Goal: Check status: Check status

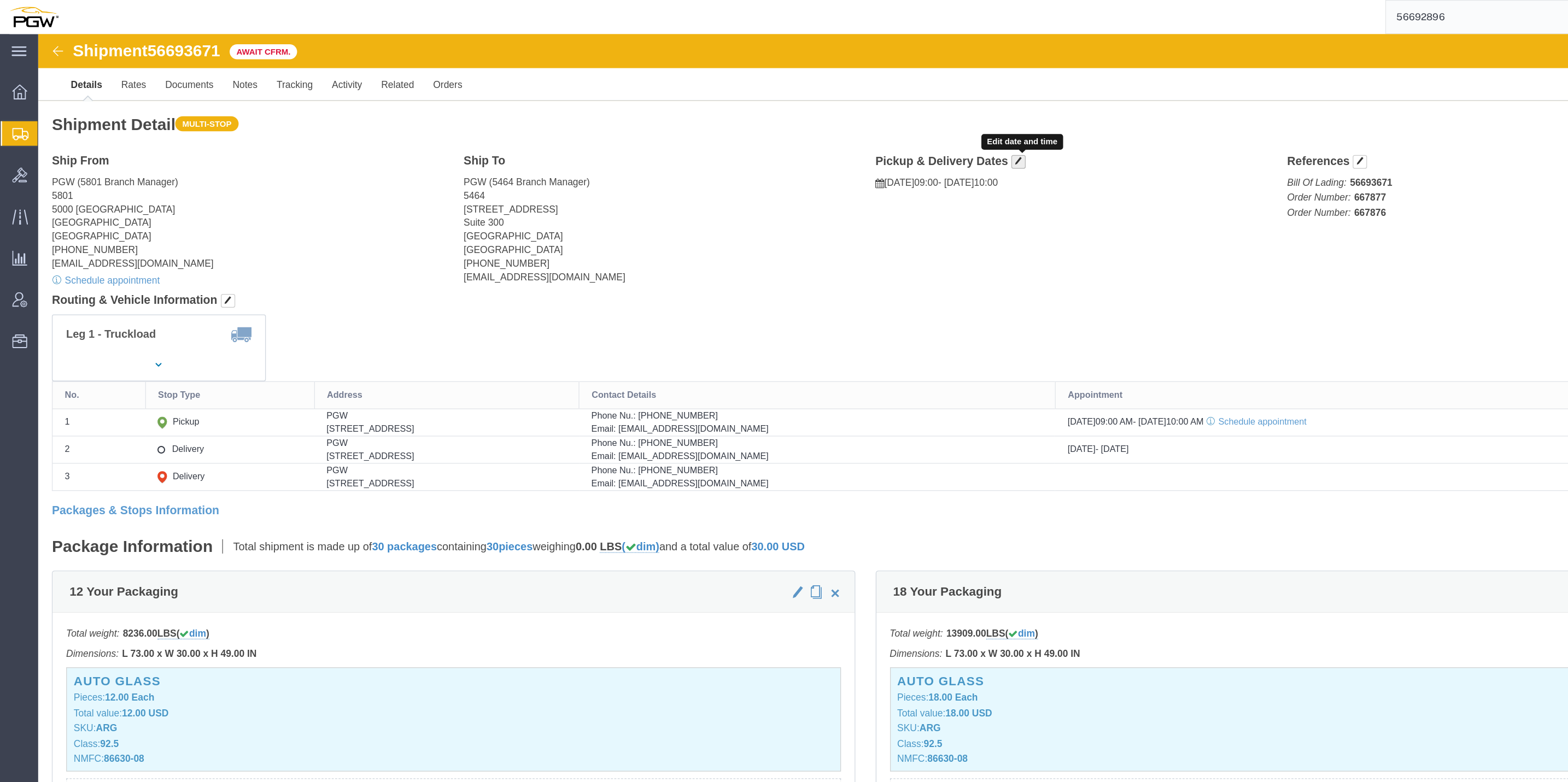
click span "button"
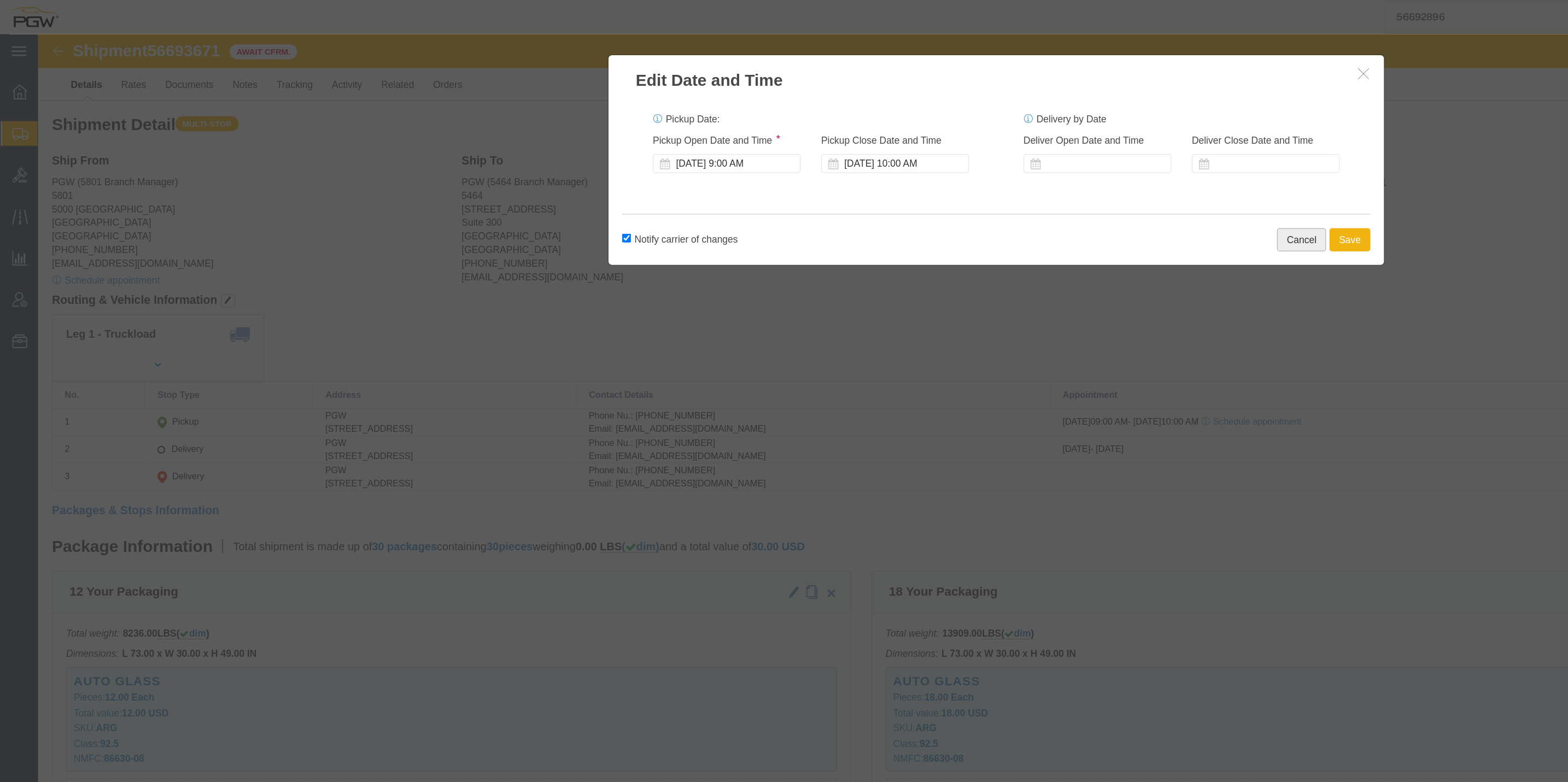
click button "Cancel"
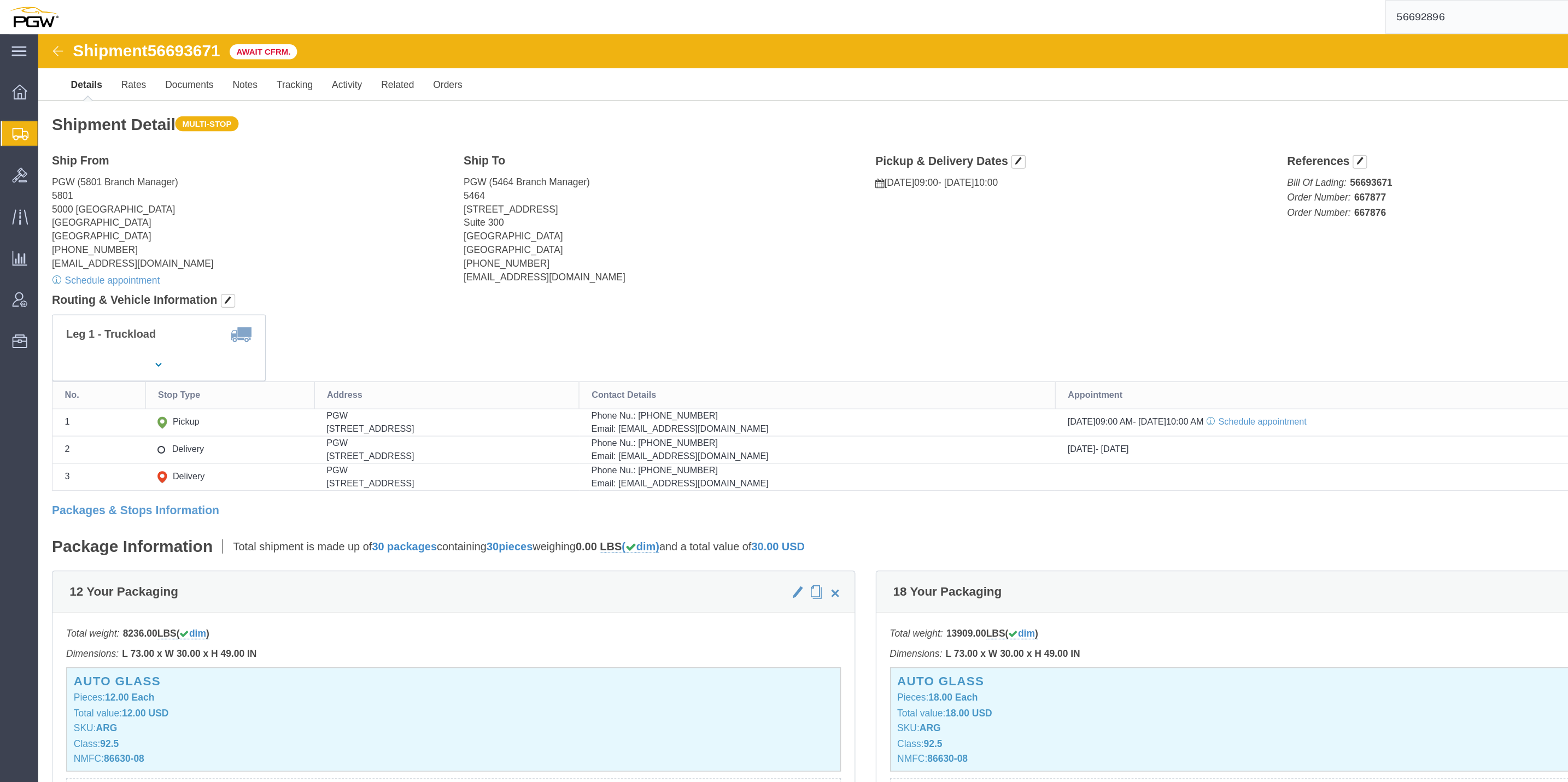
click img
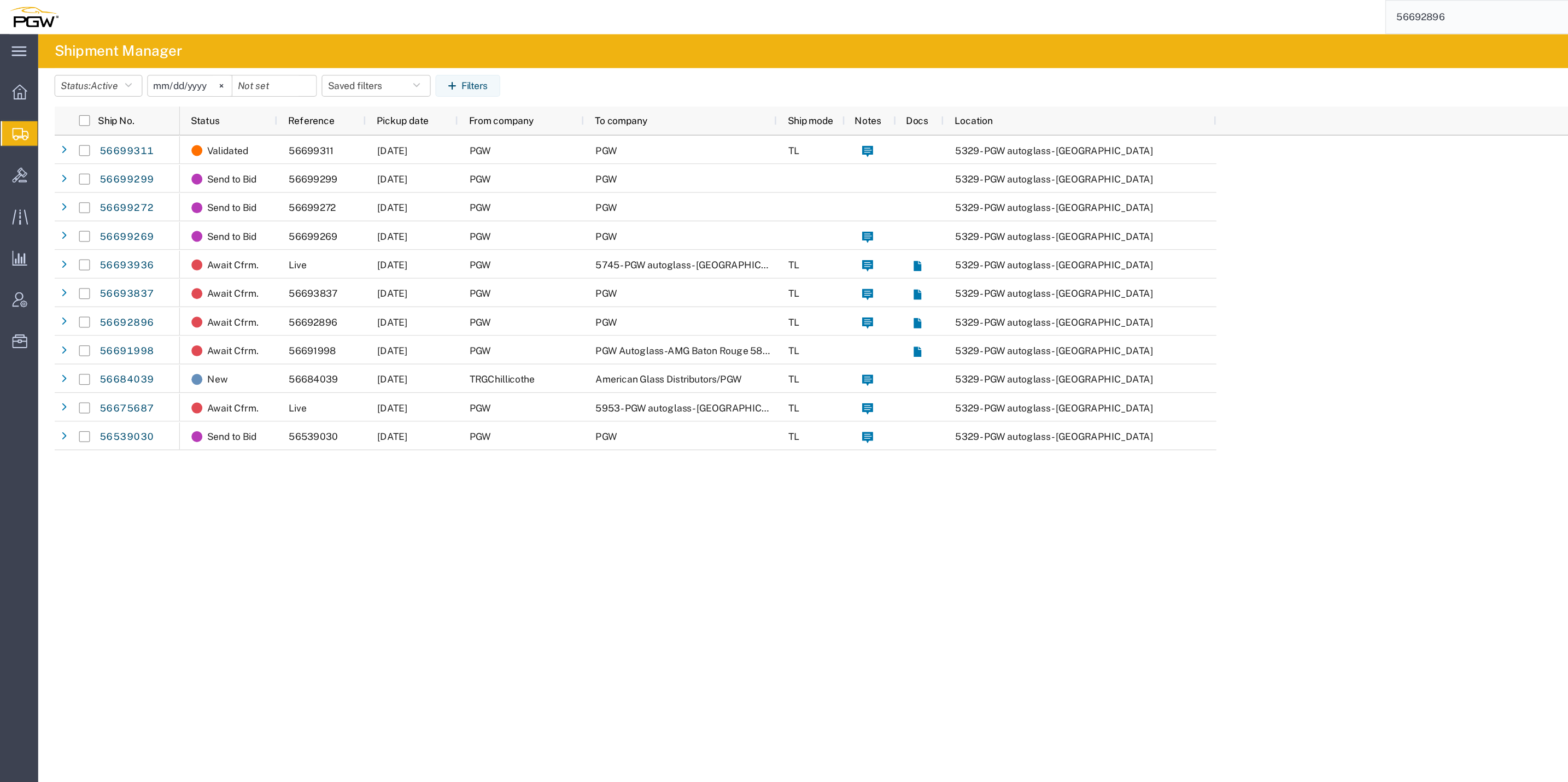
click at [1306, 11] on input "56692896" at bounding box center [1278, 14] width 333 height 26
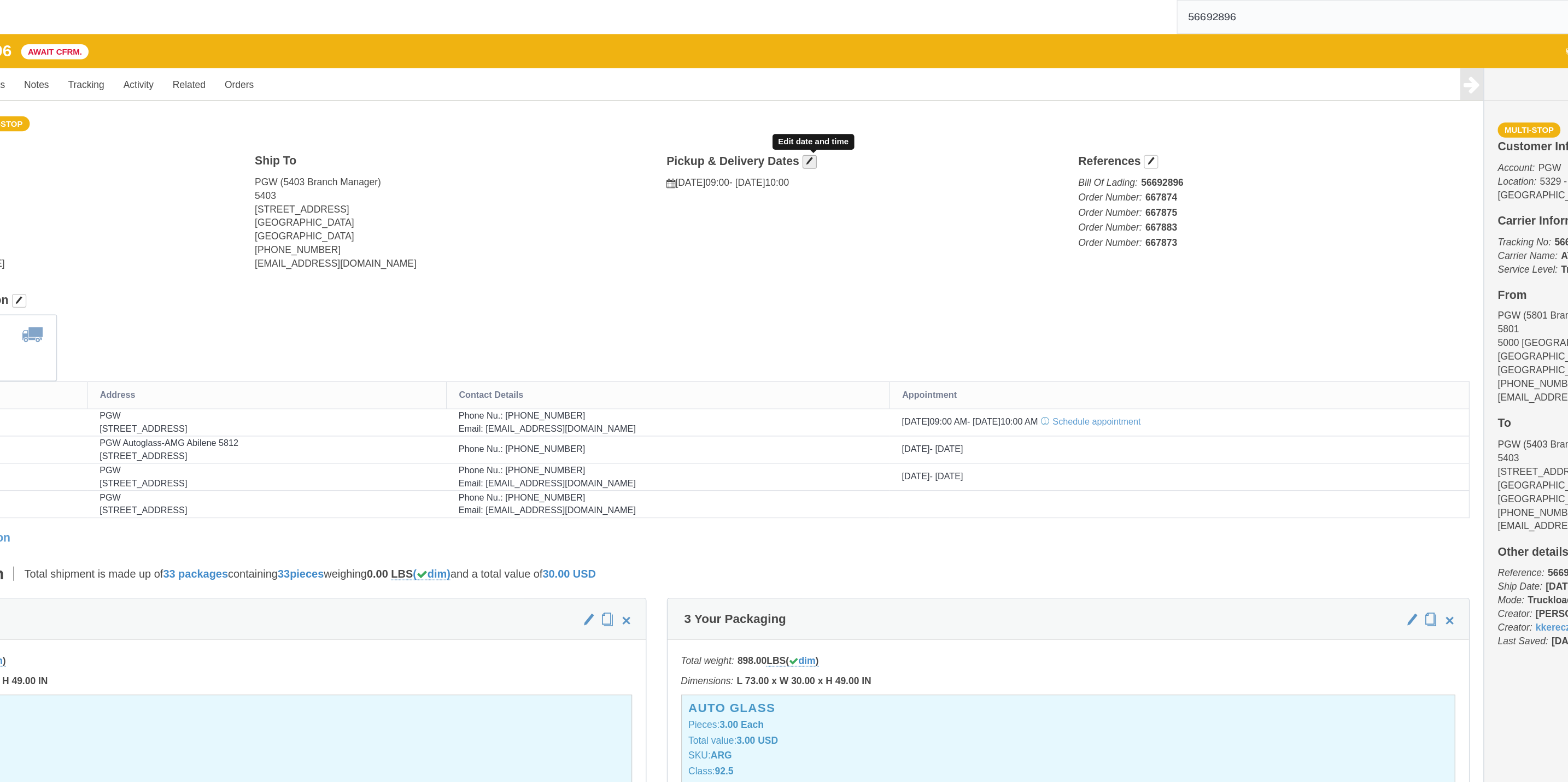
click button "button"
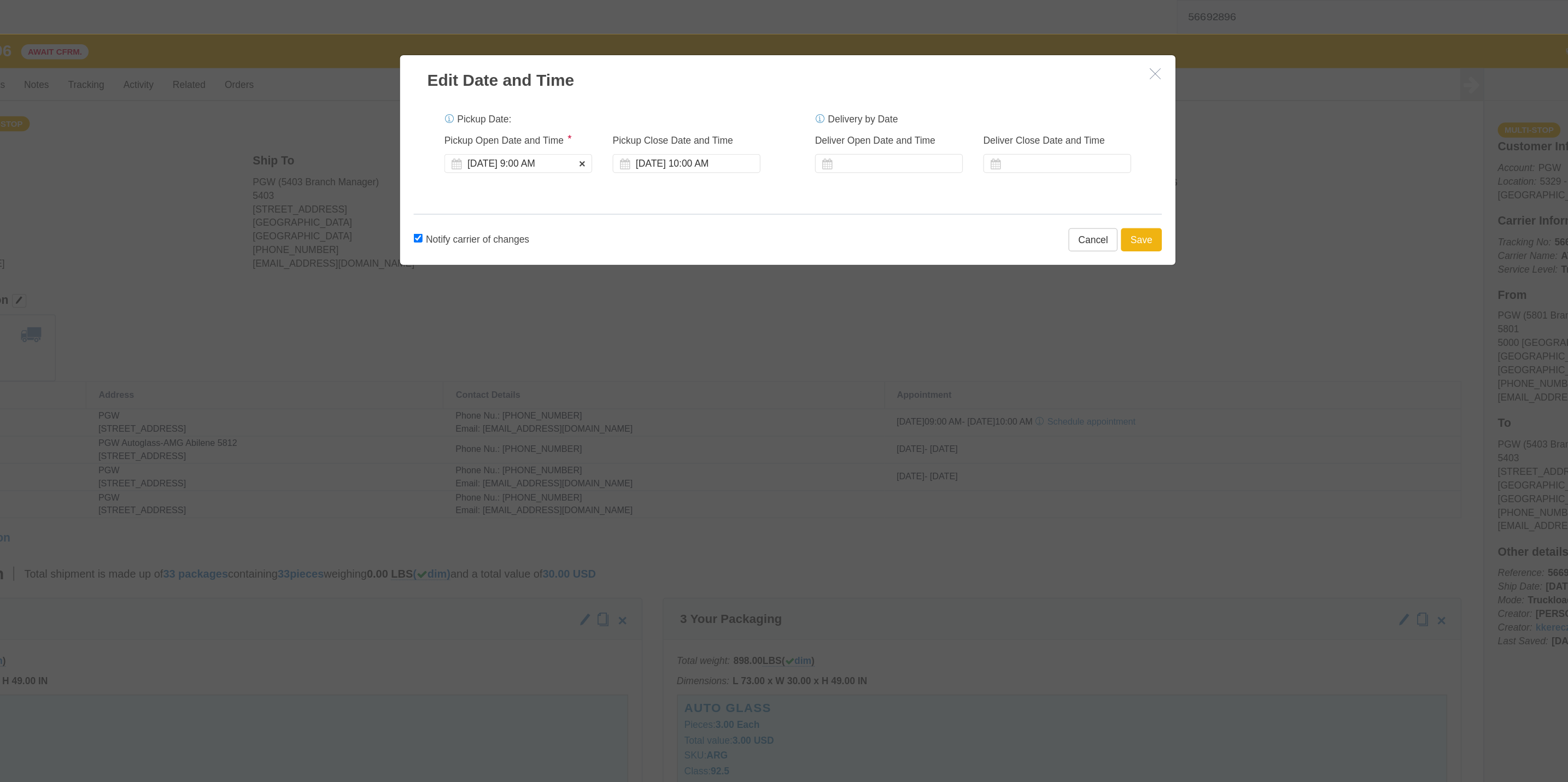
click div "[DATE] 9:00 AM"
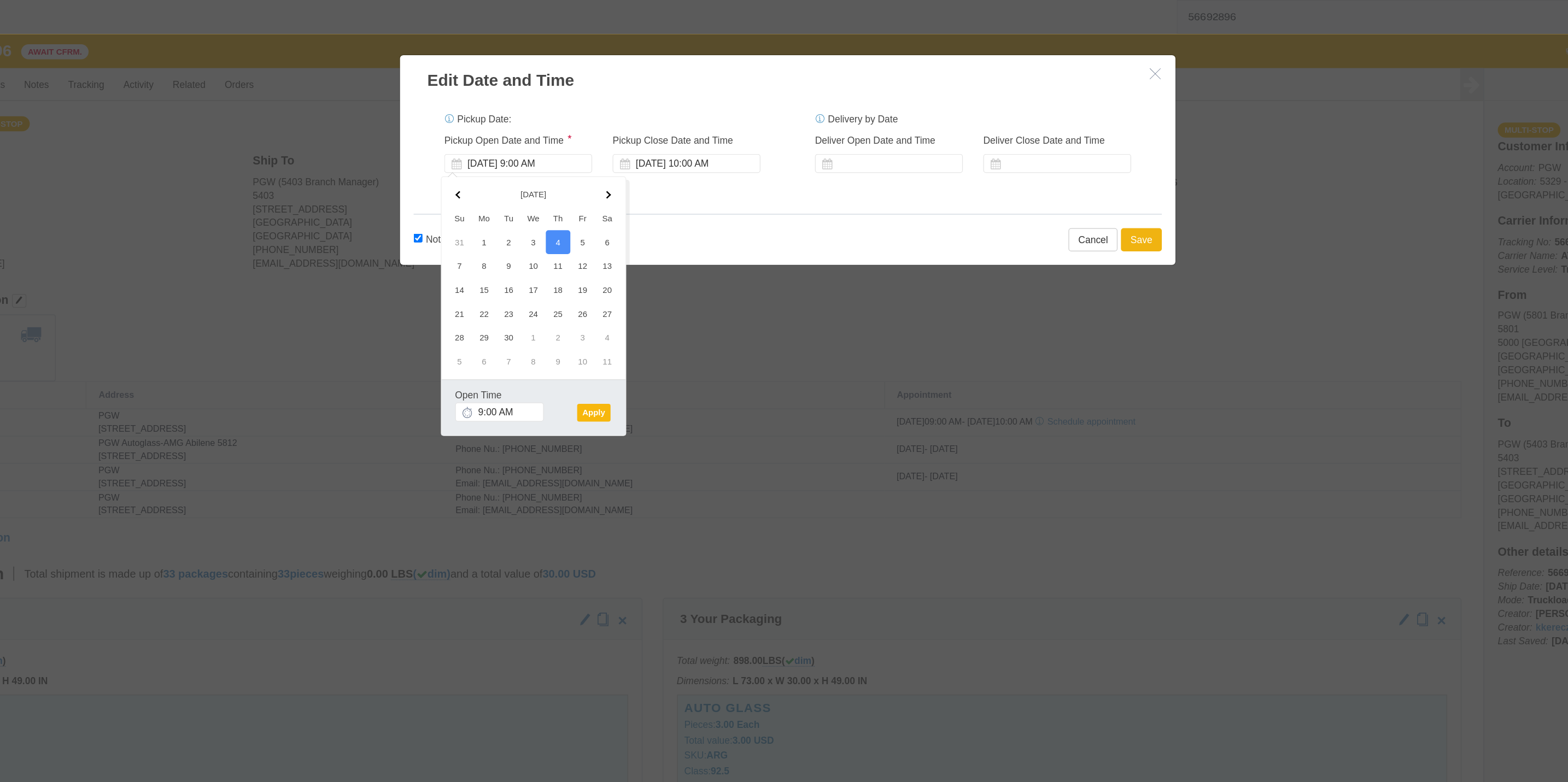
click button "Apply"
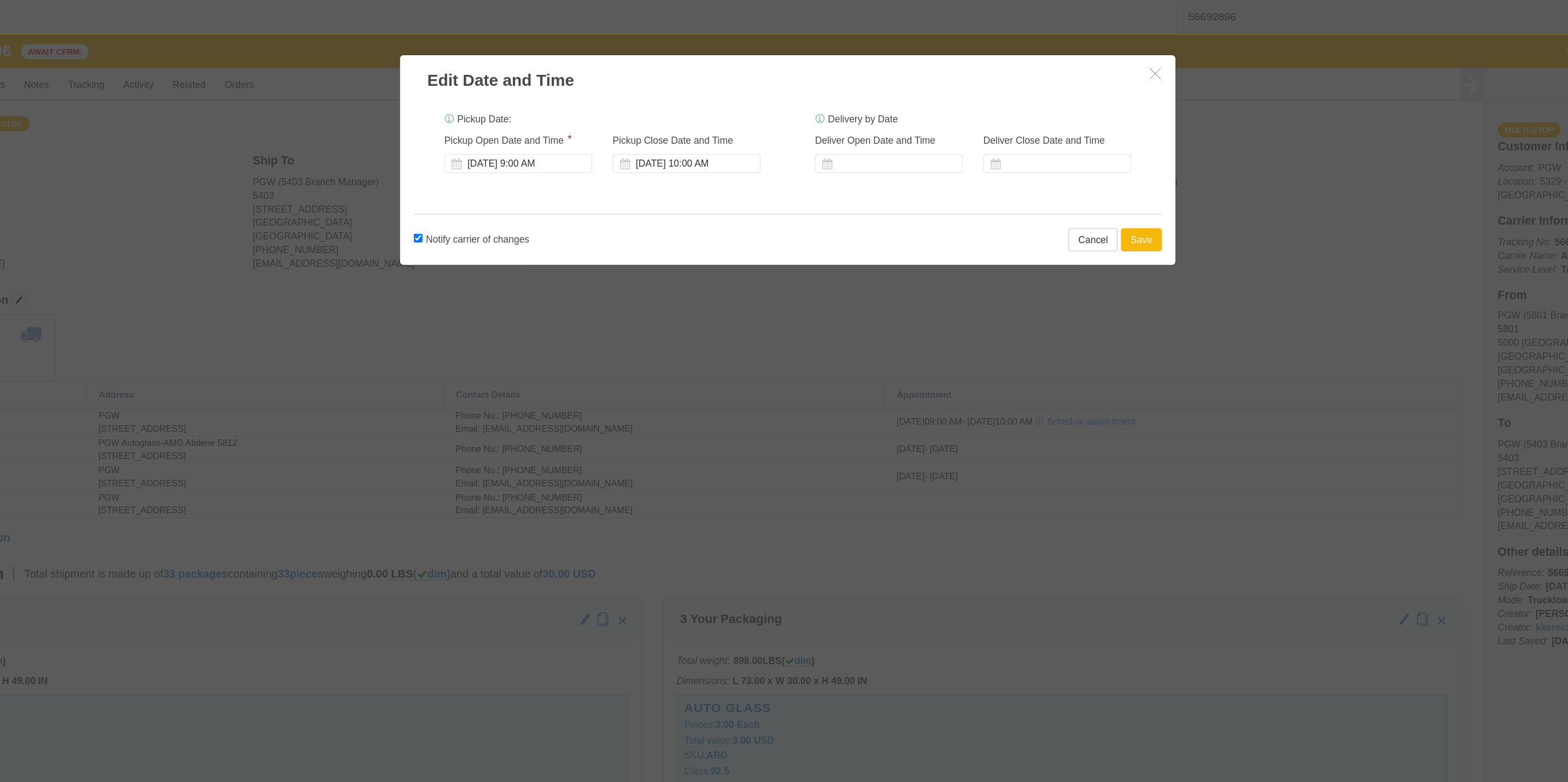
click button "Save"
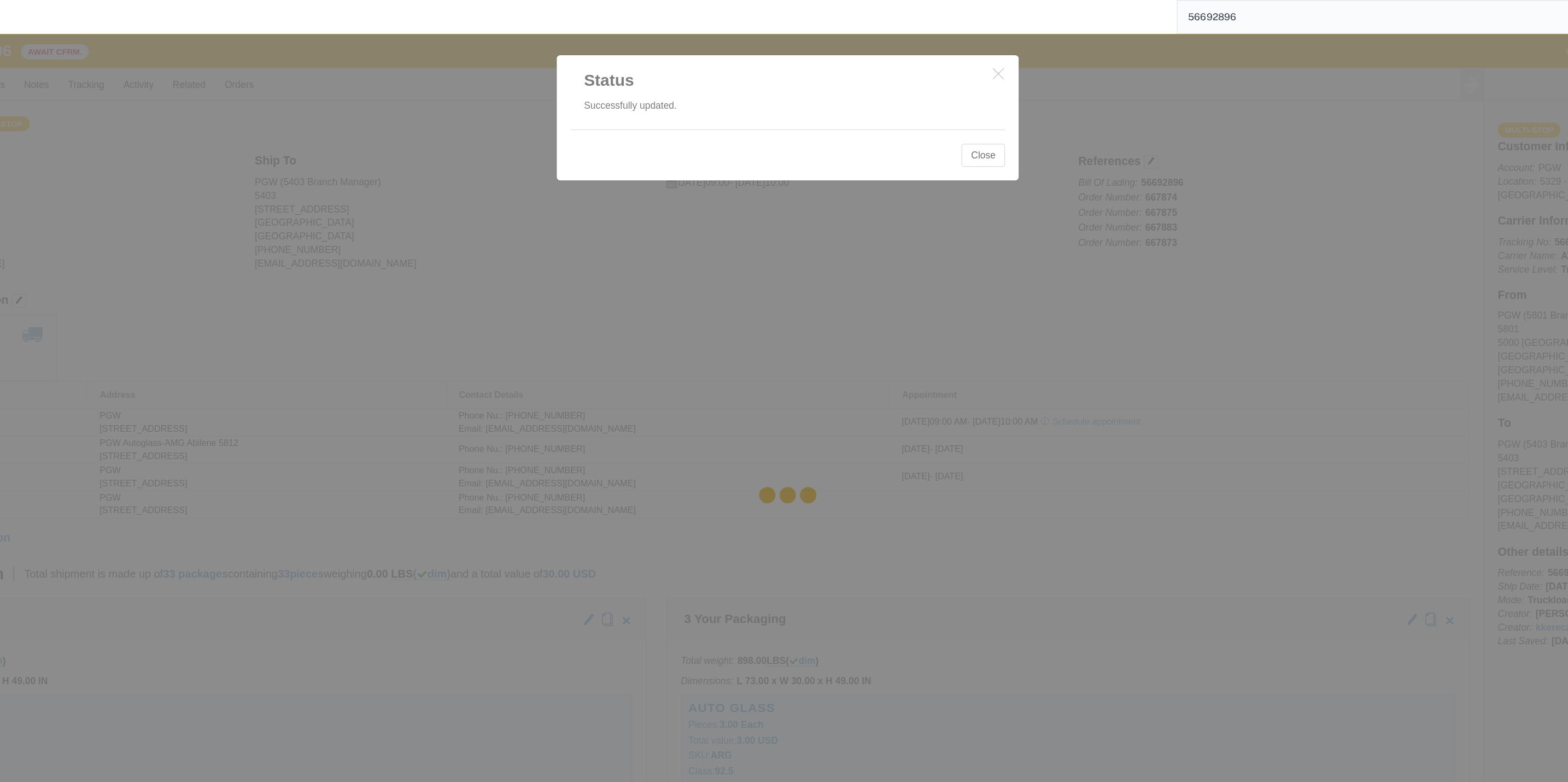
click at [958, 128] on div at bounding box center [799, 399] width 1537 height 743
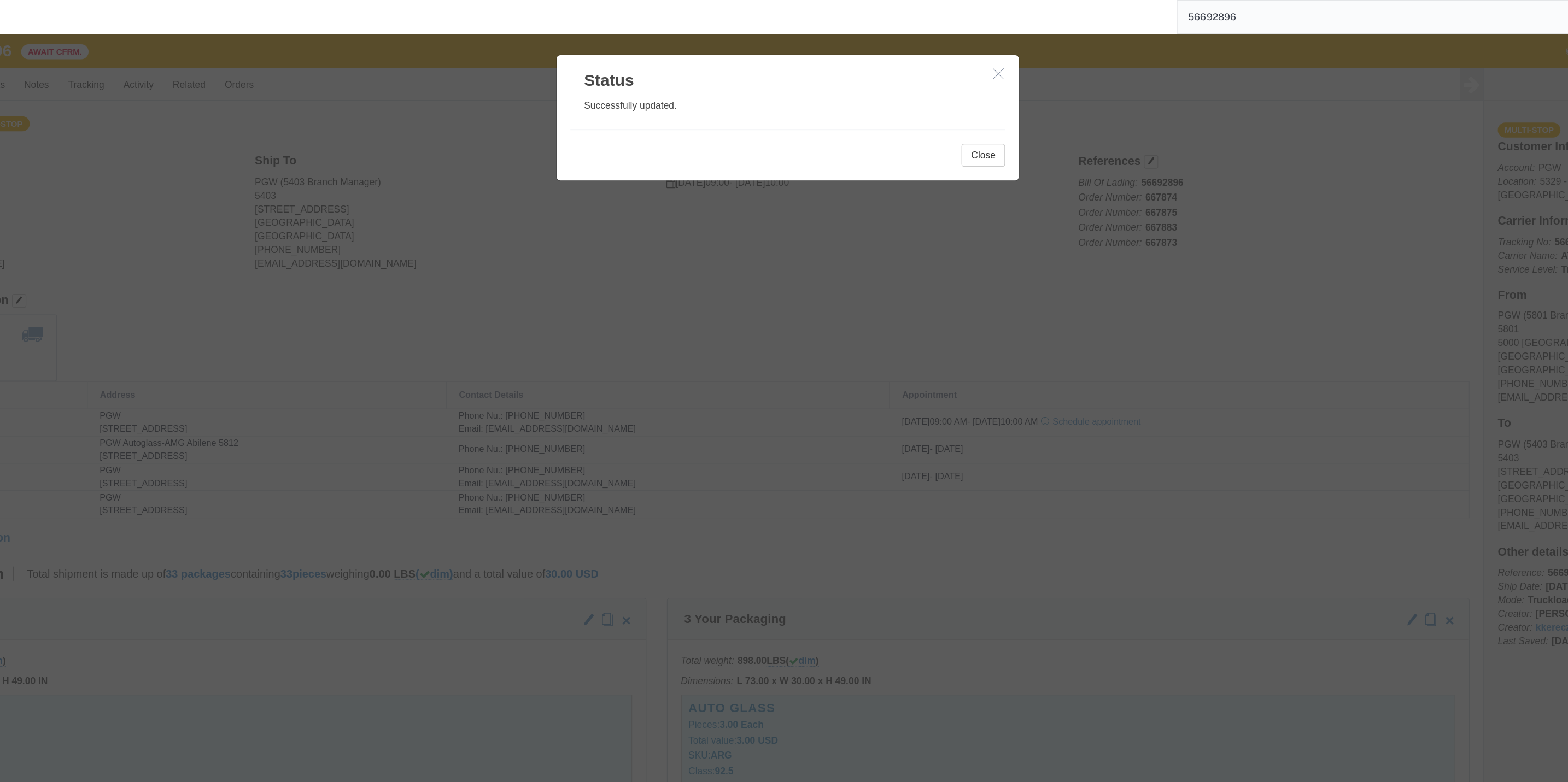
click icon "button"
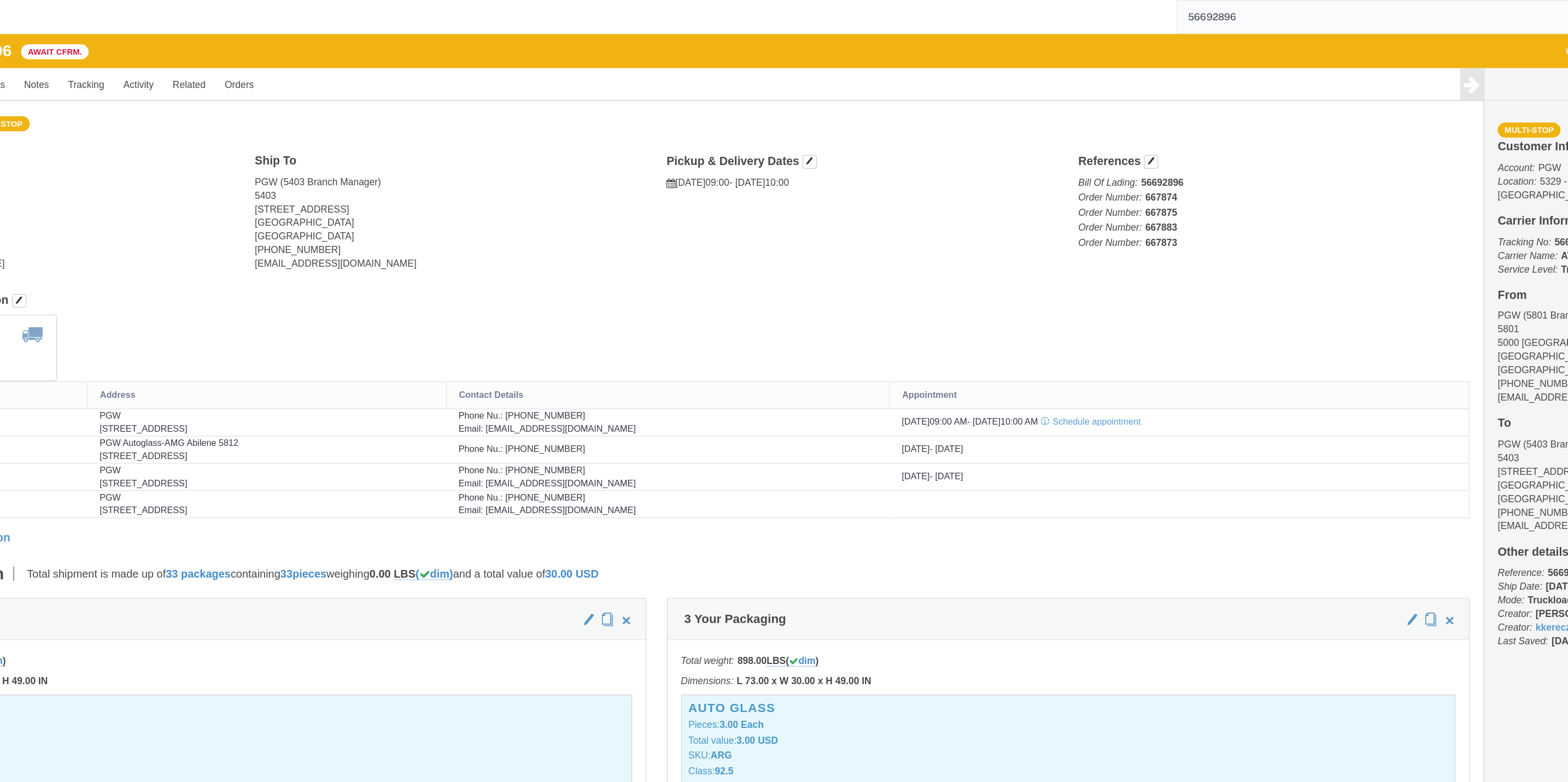
click div "Cancel Withdraw Shipment [GEOGRAPHIC_DATA] Assign To Clone Shipment Save As Tem…"
drag, startPoint x: 1371, startPoint y: 204, endPoint x: 1389, endPoint y: 205, distance: 18.0
click div "Multi-stop Customer Information Account: PGW Location: 5329 - PGW autoglass - C…"
drag, startPoint x: 1389, startPoint y: 205, endPoint x: 1424, endPoint y: 196, distance: 36.1
click h4 "From"
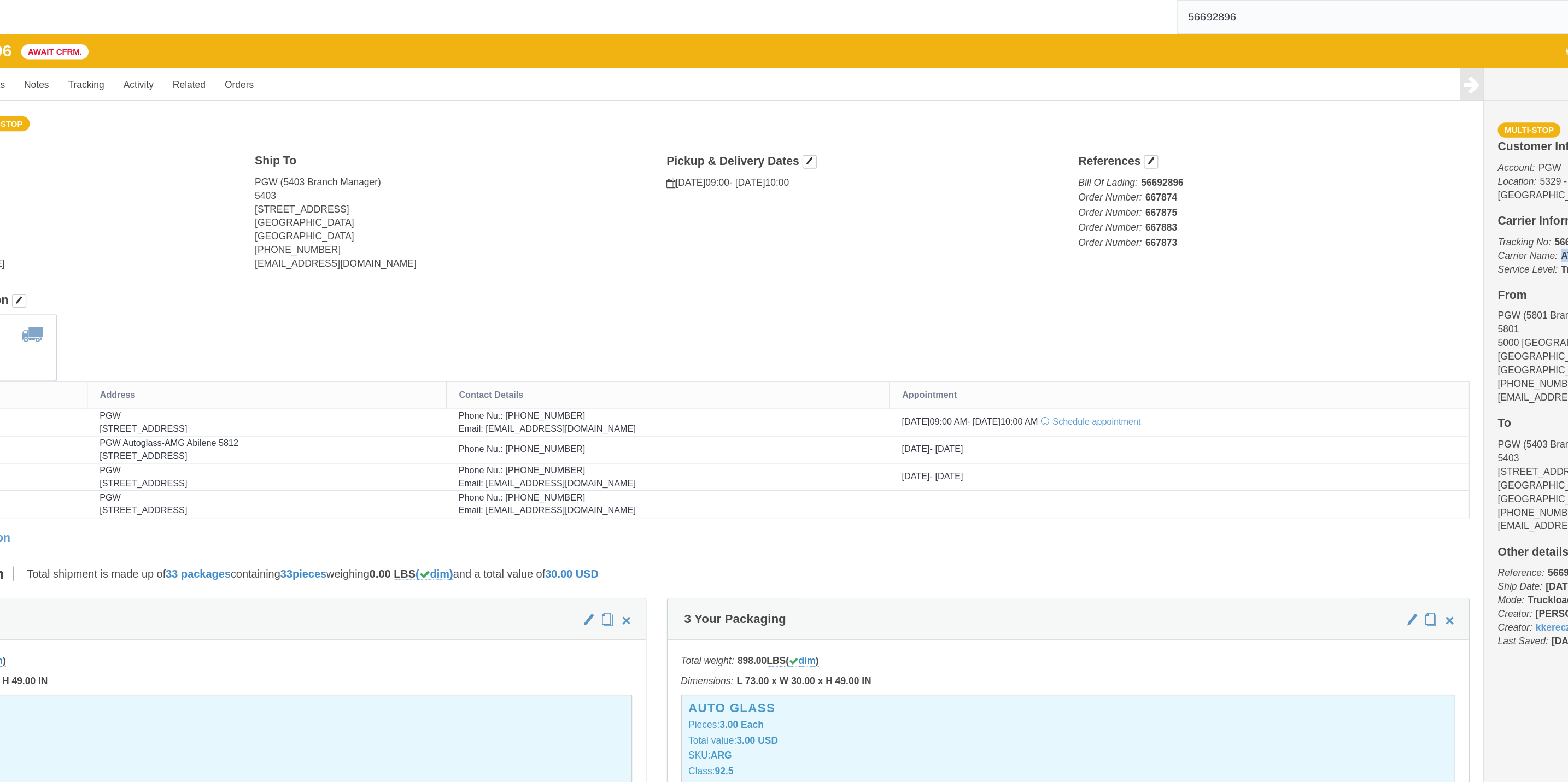
drag, startPoint x: 1382, startPoint y: 164, endPoint x: 1415, endPoint y: 167, distance: 33.1
click b "ATS Logistics"
drag, startPoint x: 1415, startPoint y: 167, endPoint x: 1376, endPoint y: 153, distance: 41.4
click p "Tracking No: 56692896 Carrier Name: ATS Logistics ATS Logistics Service Level: …"
drag, startPoint x: 1380, startPoint y: 153, endPoint x: 1405, endPoint y: 153, distance: 25.0
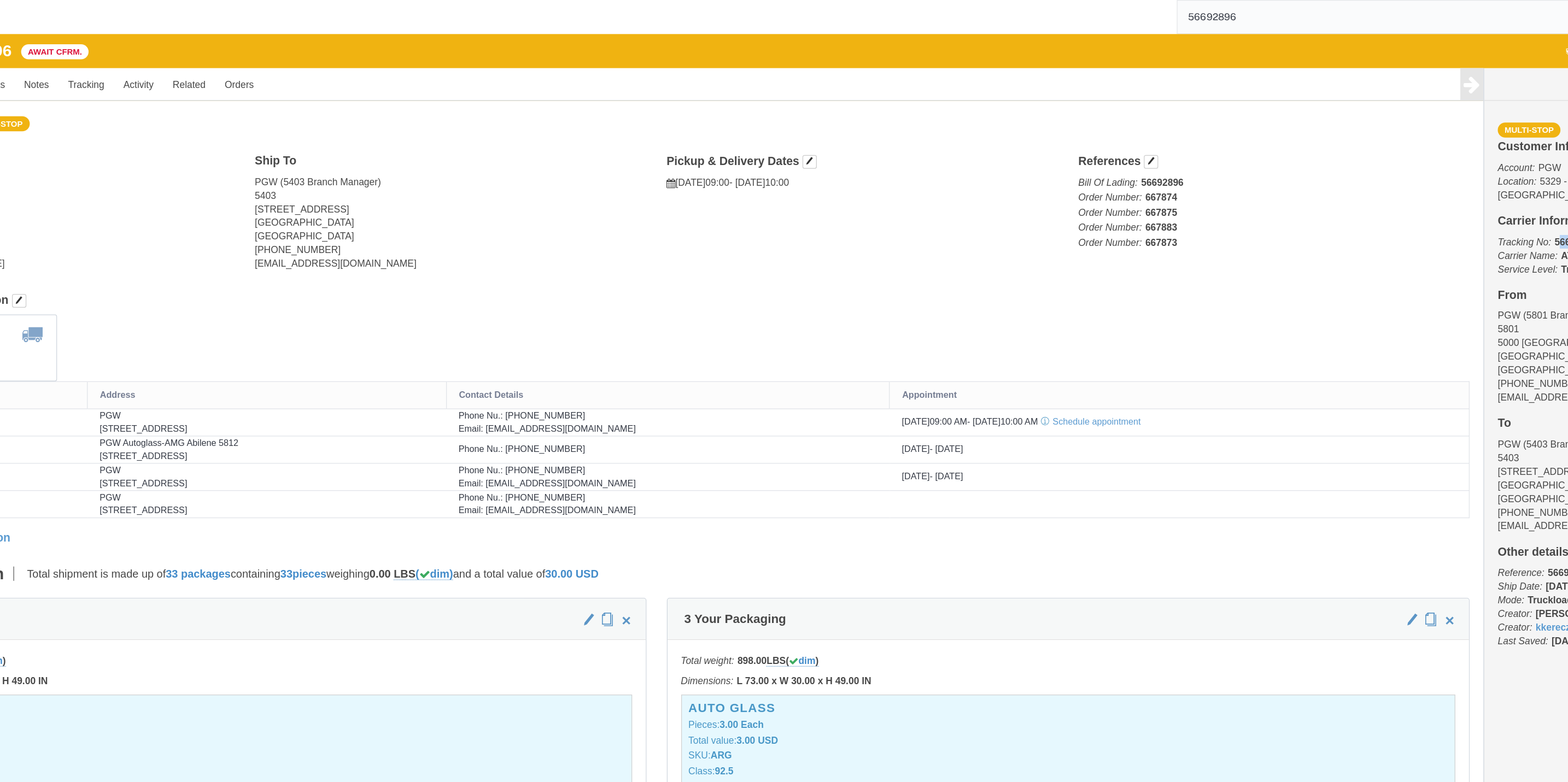
click b "56692896"
drag, startPoint x: 1405, startPoint y: 153, endPoint x: 1381, endPoint y: 150, distance: 24.2
click b "56692896"
drag, startPoint x: 1376, startPoint y: 152, endPoint x: 1410, endPoint y: 153, distance: 34.0
click p "Tracking No: 56692896 Carrier Name: ATS Logistics ATS Logistics Service Level: …"
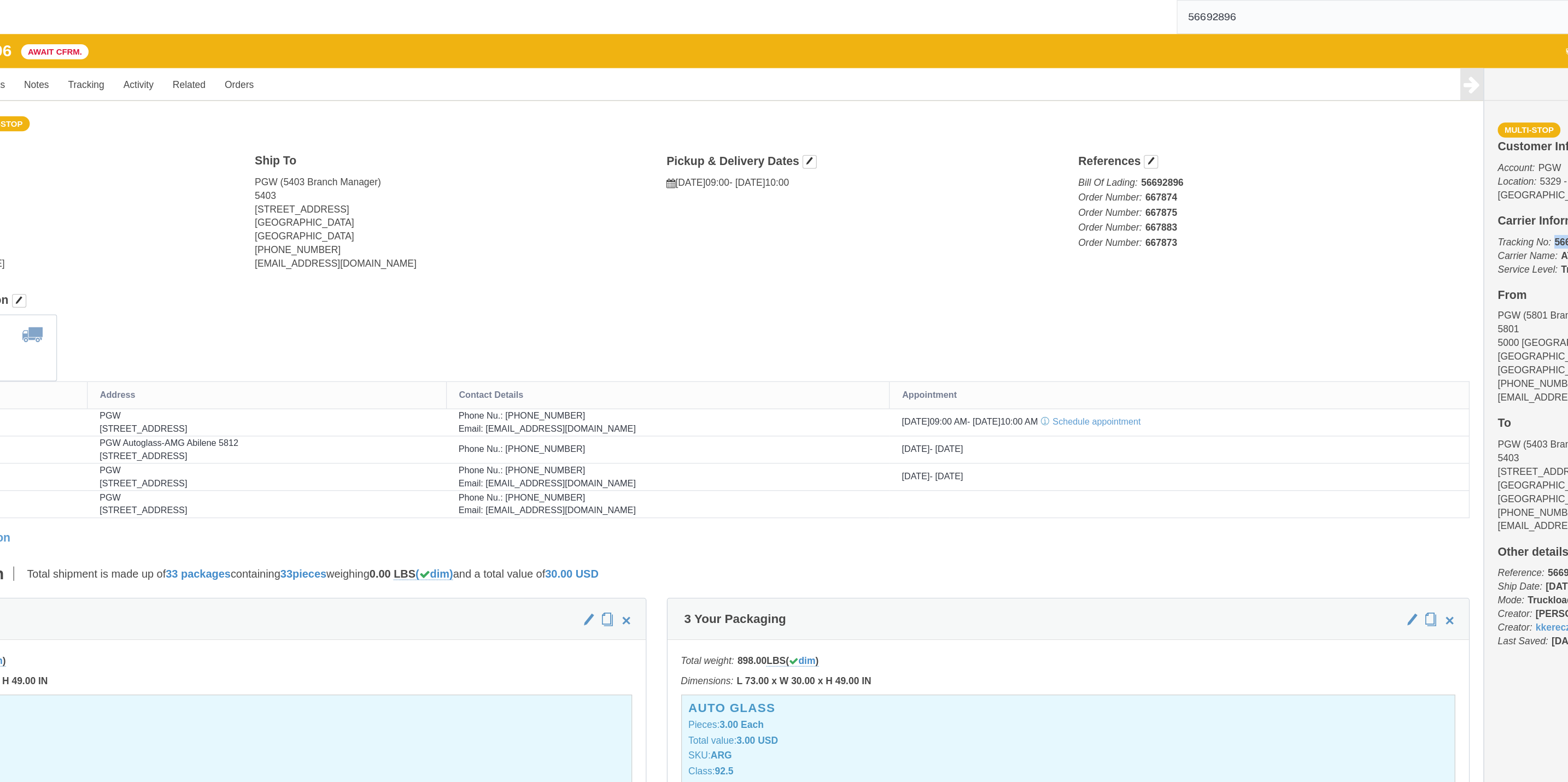
drag, startPoint x: 1410, startPoint y: 153, endPoint x: 1382, endPoint y: 153, distance: 28.0
copy b "56692896"
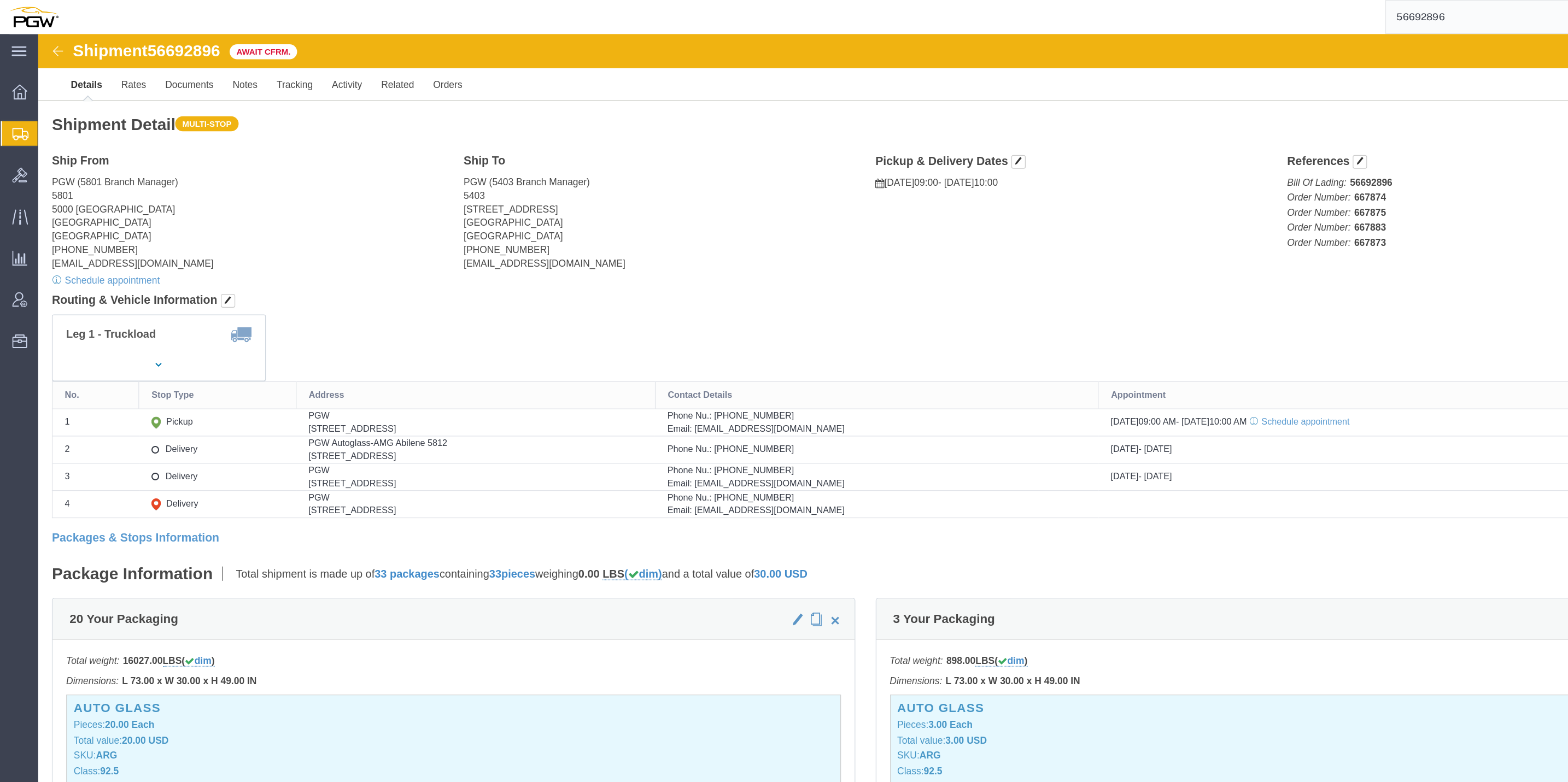
drag, startPoint x: 1152, startPoint y: 18, endPoint x: 1320, endPoint y: 15, distance: 168.0
click at [1319, 18] on input "56692896" at bounding box center [1278, 14] width 333 height 26
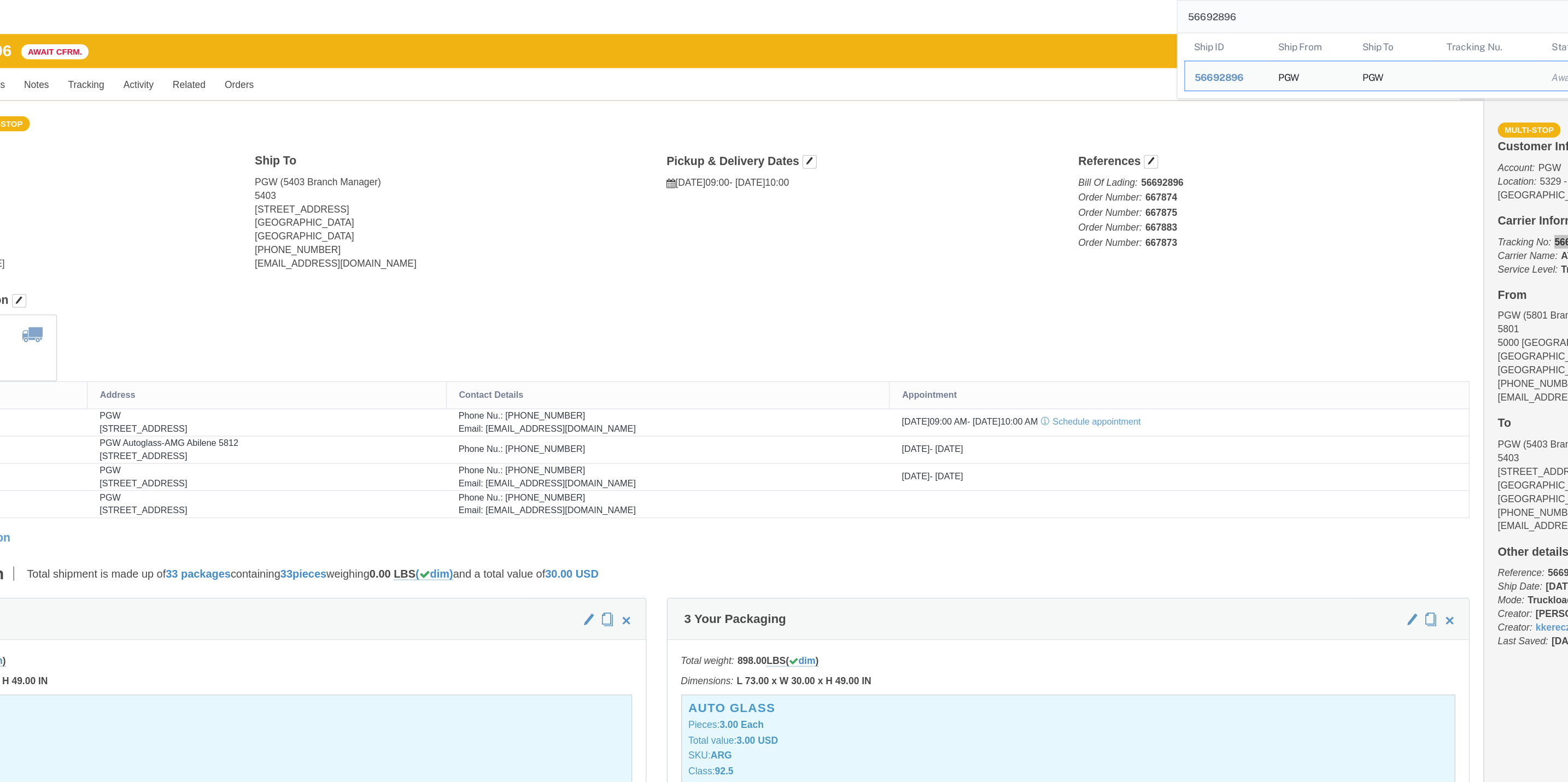
drag, startPoint x: 1325, startPoint y: 13, endPoint x: 1304, endPoint y: 12, distance: 21.0
click at [1312, 12] on input "56692896" at bounding box center [1278, 14] width 333 height 26
drag, startPoint x: 1213, startPoint y: 13, endPoint x: 1054, endPoint y: 11, distance: 159.0
click at [1054, 11] on div "56692896 Ship ID Ship From Ship To Tracking Nu. Status Ship ID 56692896 Ship Fr…" at bounding box center [757, 14] width 1406 height 28
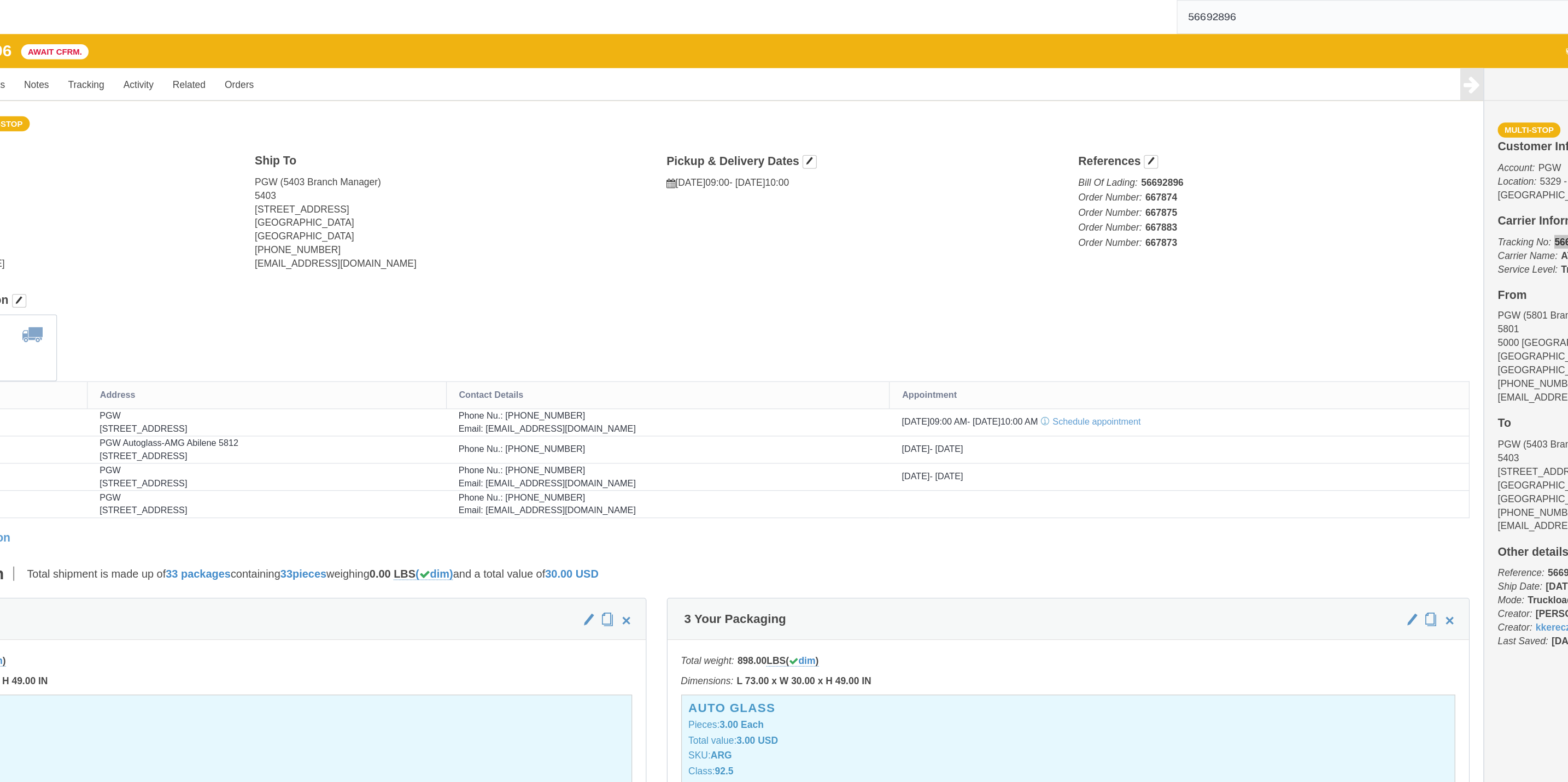
paste input "88495"
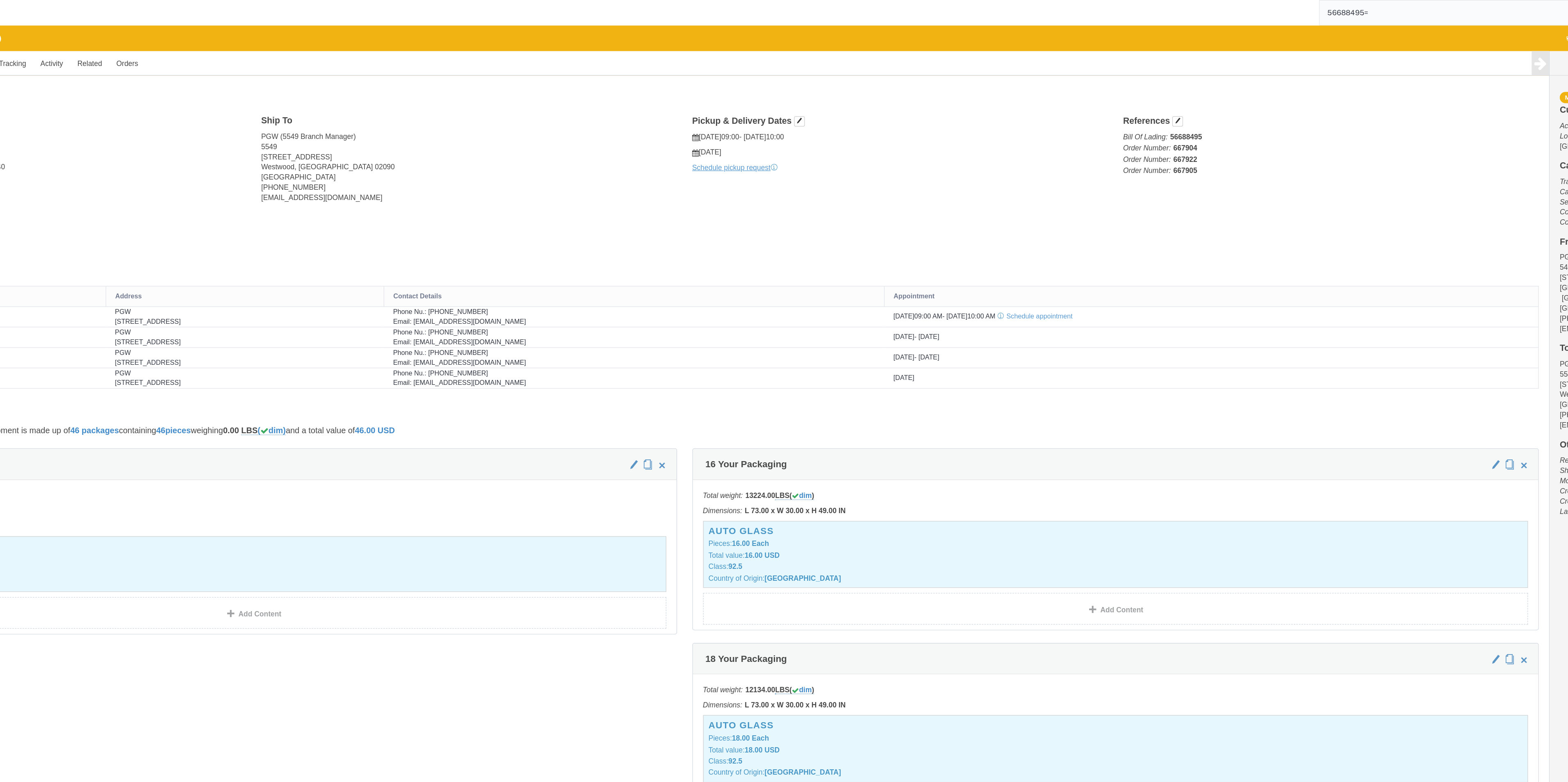
type input "56688495="
drag, startPoint x: 480, startPoint y: 75, endPoint x: 585, endPoint y: 104, distance: 108.9
click div "Ship To PGW (5549 Branch Manager) [STREET_ADDRESS] [PHONE_NUMBER] [EMAIL_ADDRES…"
click address "PGW (5549 Branch Manager) [STREET_ADDRESS] [PHONE_NUMBER] [EMAIL_ADDRESS][DOMAI…"
click p "Bill Of Lading: 56688495 Order Number: 667904 Order Number: 667922 Order Number…"
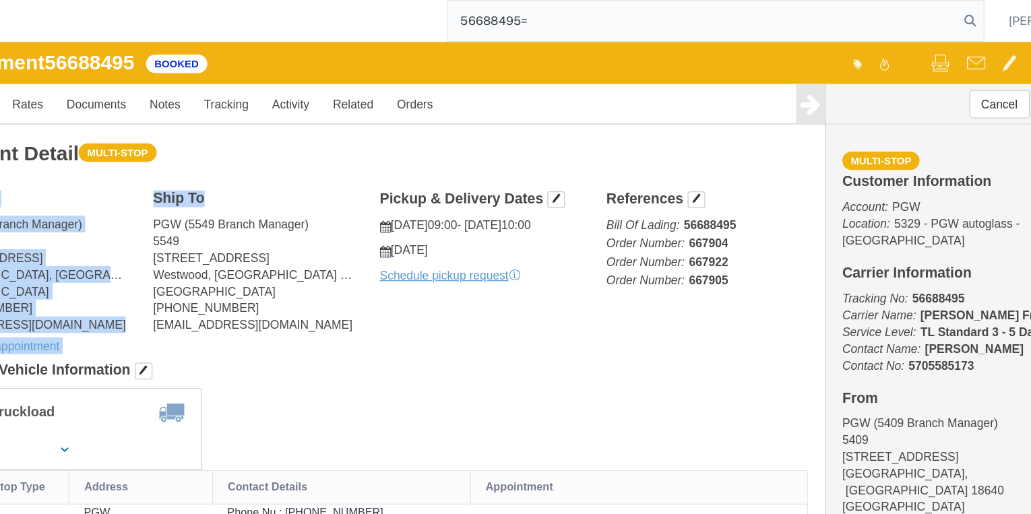
drag, startPoint x: 2306, startPoint y: 1, endPoint x: 453, endPoint y: 69, distance: 1854.5
click div "Shipment Detail Multi-stop Ship From PGW (5409 Branch Manager) [STREET_ADDRESS]…"
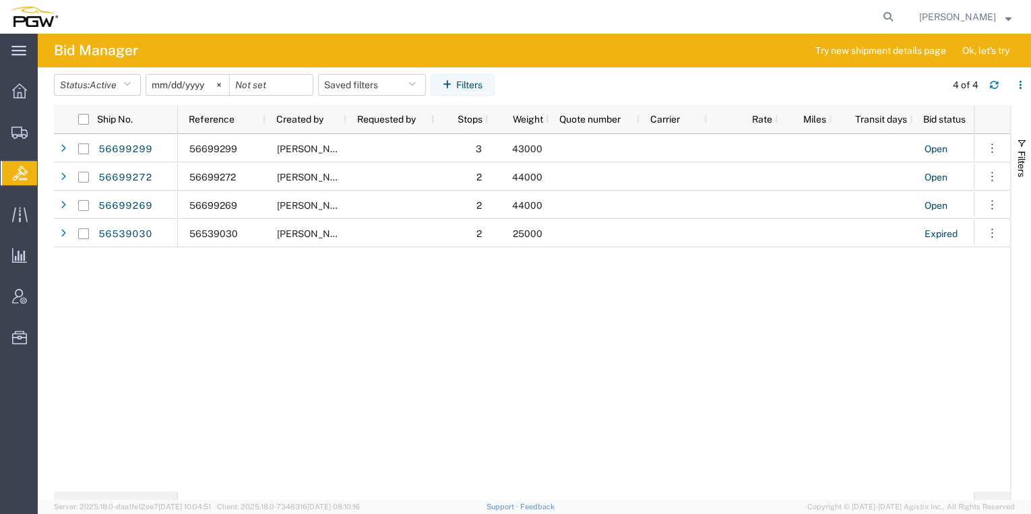
click at [945, 15] on span "[PERSON_NAME]" at bounding box center [957, 16] width 77 height 15
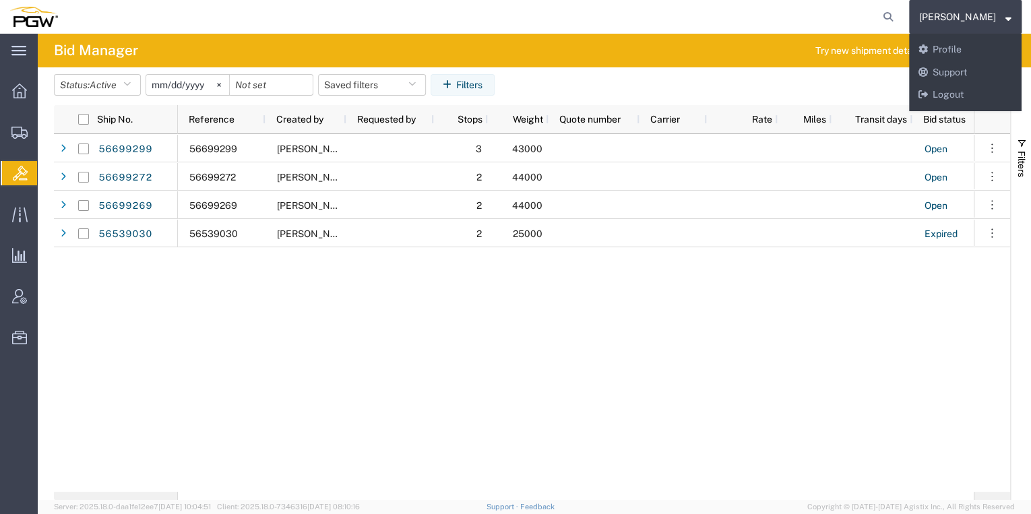
click at [738, 13] on agx-global-search at bounding box center [683, 17] width 431 height 34
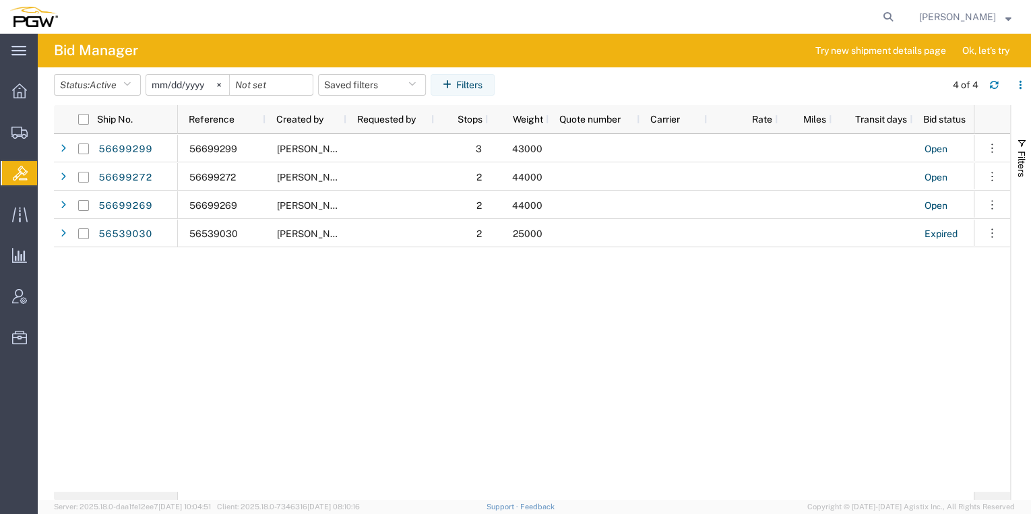
click at [878, 8] on form at bounding box center [889, 17] width 22 height 34
click at [878, 13] on icon at bounding box center [887, 16] width 19 height 19
paste input "56692896"
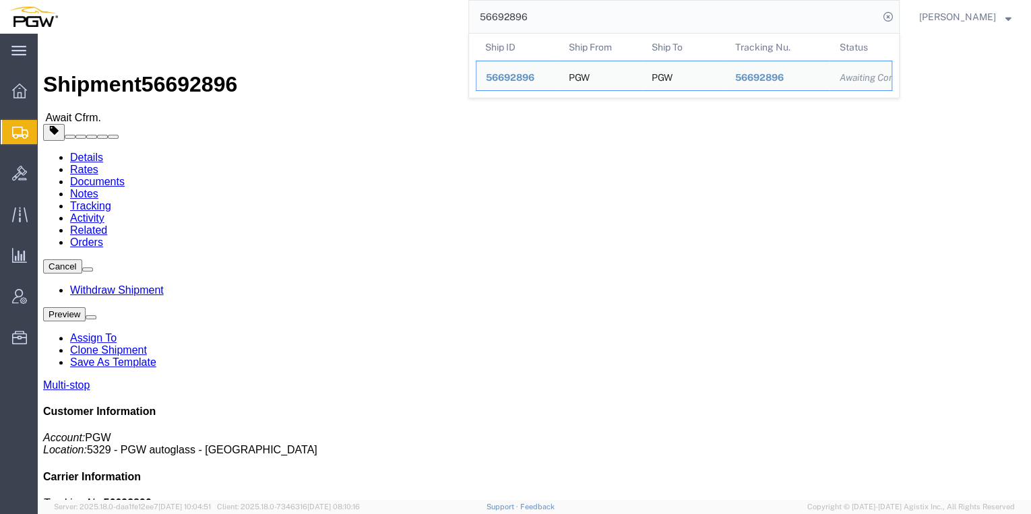
drag, startPoint x: 525, startPoint y: 14, endPoint x: 424, endPoint y: 14, distance: 101.0
click at [424, 14] on div "56692896 Ship ID Ship From Ship To Tracking Nu. Status Ship ID 56692896 Ship Fr…" at bounding box center [483, 17] width 832 height 34
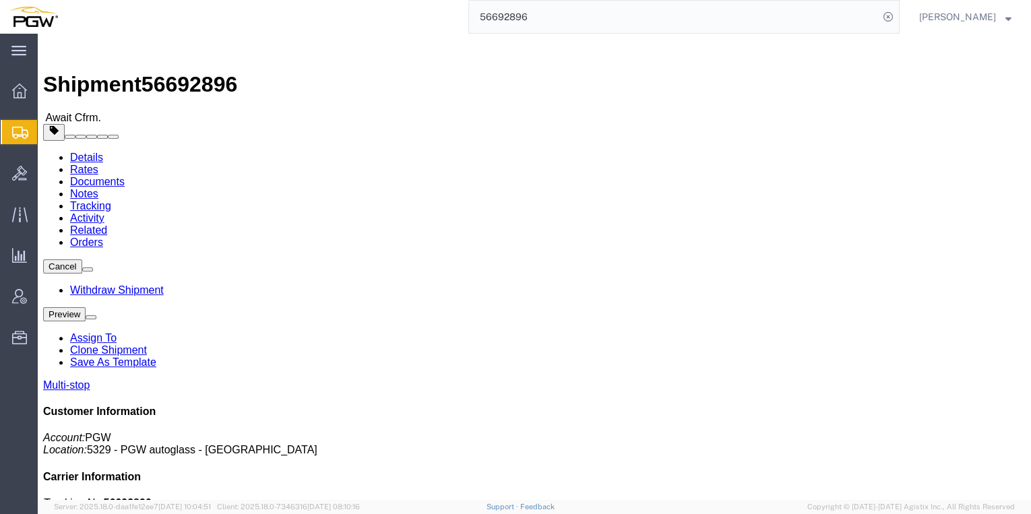
paste input "3671"
type input "56693671"
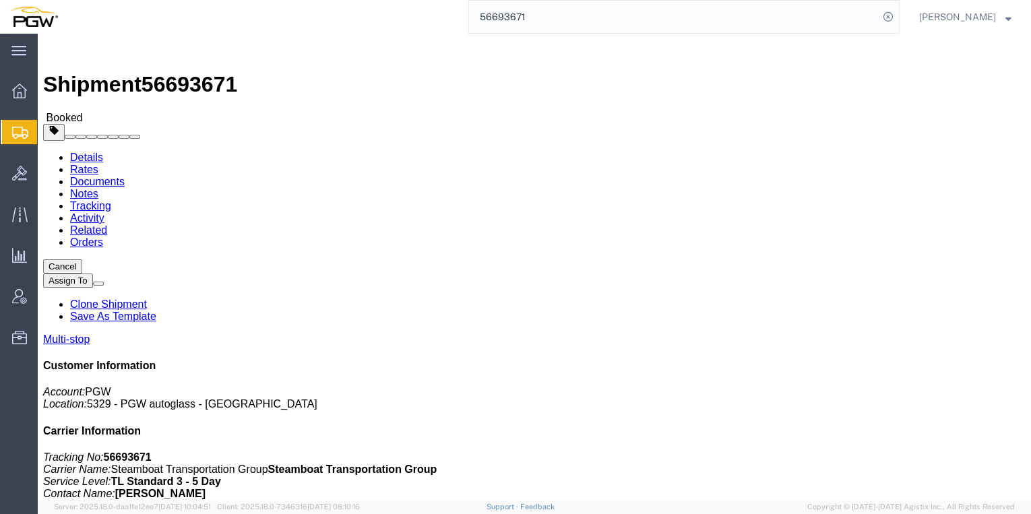
click link "Documents"
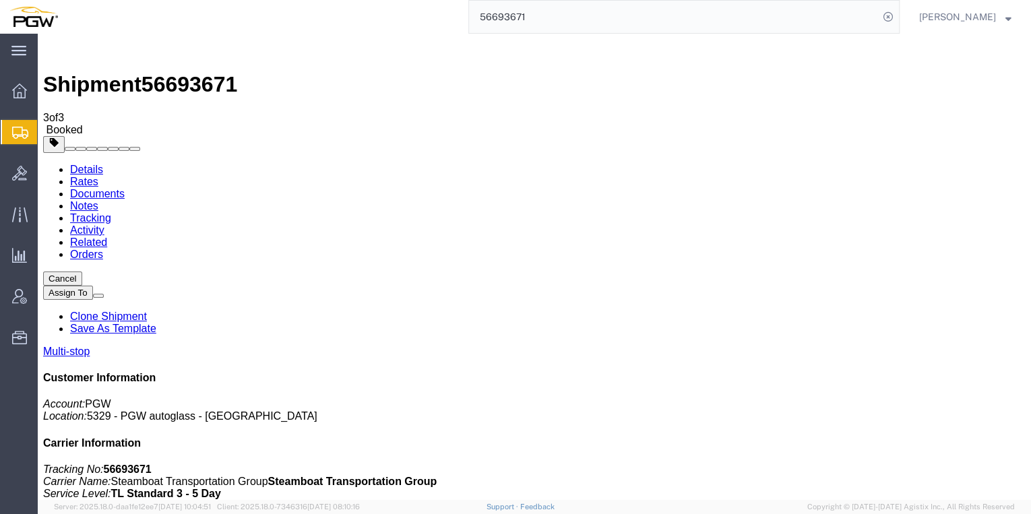
drag, startPoint x: 464, startPoint y: 212, endPoint x: 475, endPoint y: 210, distance: 11.0
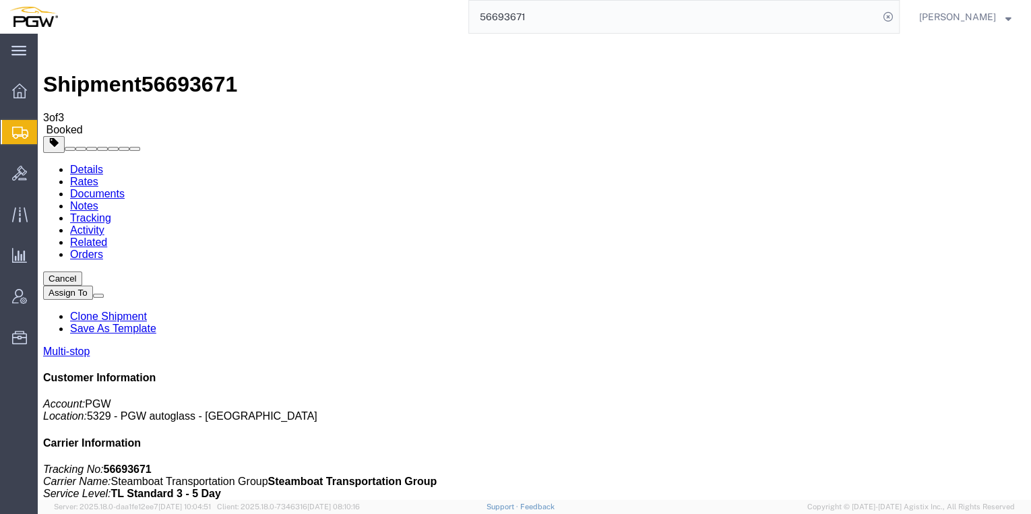
click at [30, 99] on div at bounding box center [20, 90] width 38 height 27
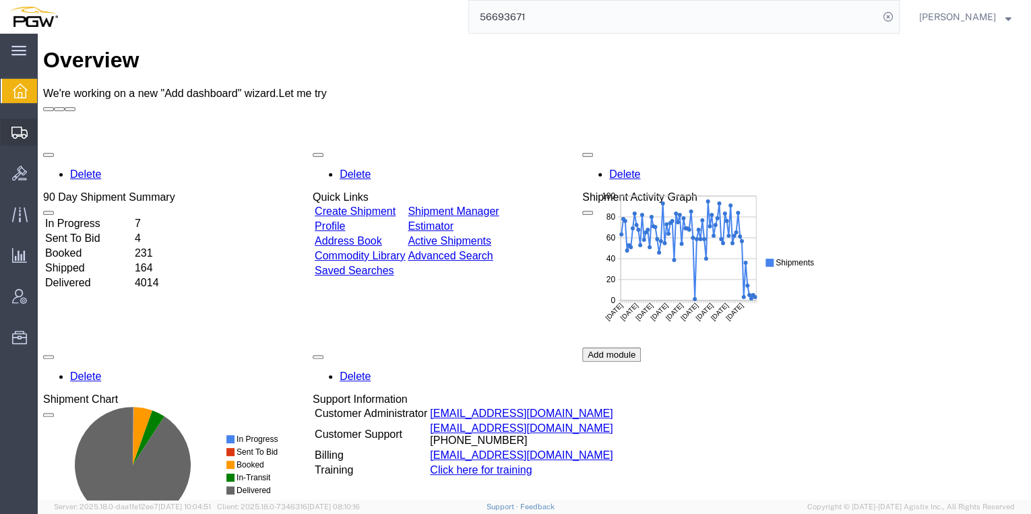
click at [0, 0] on span "Shipment Manager" at bounding box center [0, 0] width 0 height 0
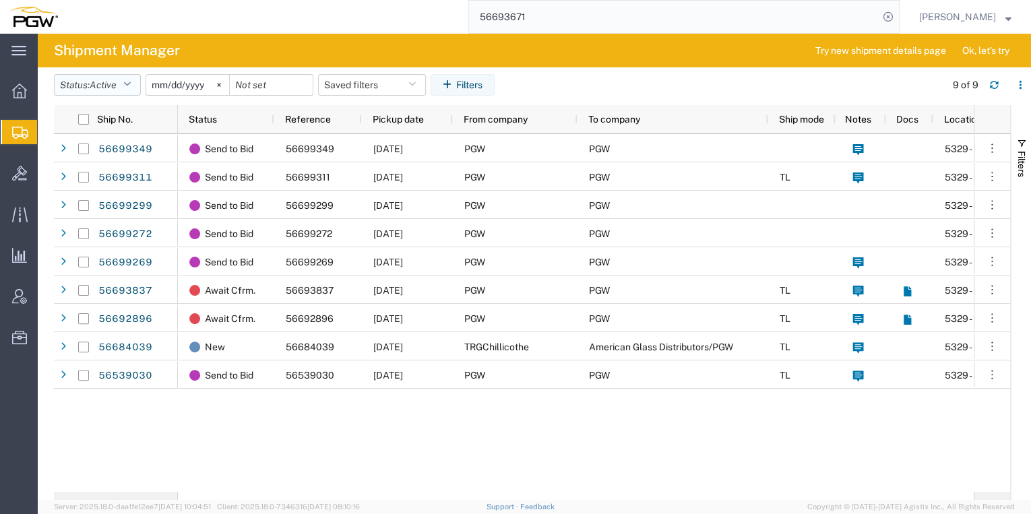
click at [105, 86] on span "Active" at bounding box center [103, 84] width 27 height 11
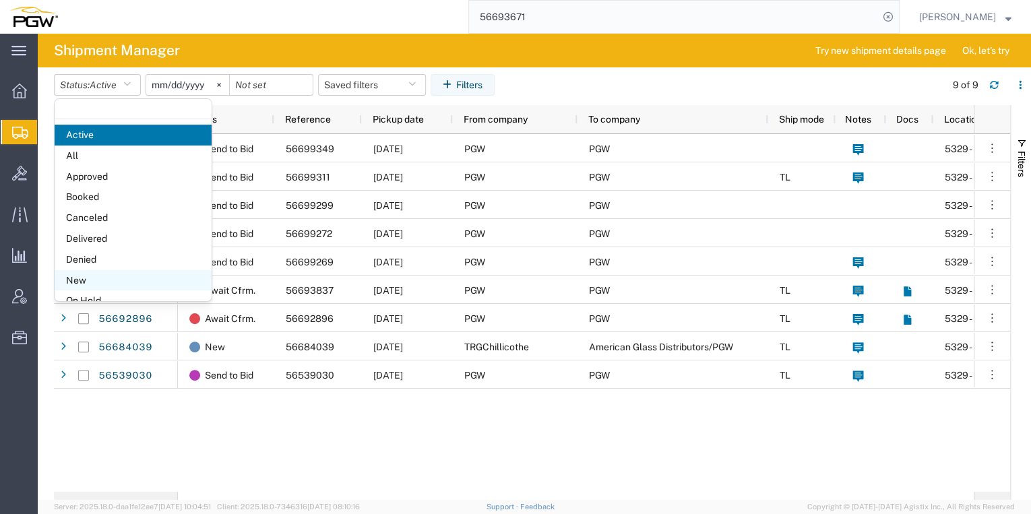
click at [94, 276] on span "New" at bounding box center [133, 280] width 157 height 21
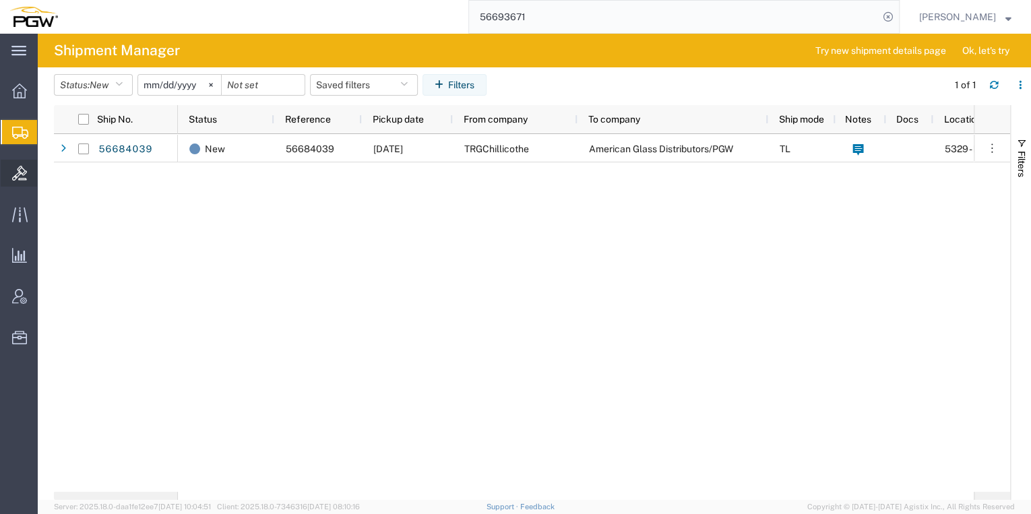
click at [19, 172] on icon at bounding box center [19, 173] width 15 height 15
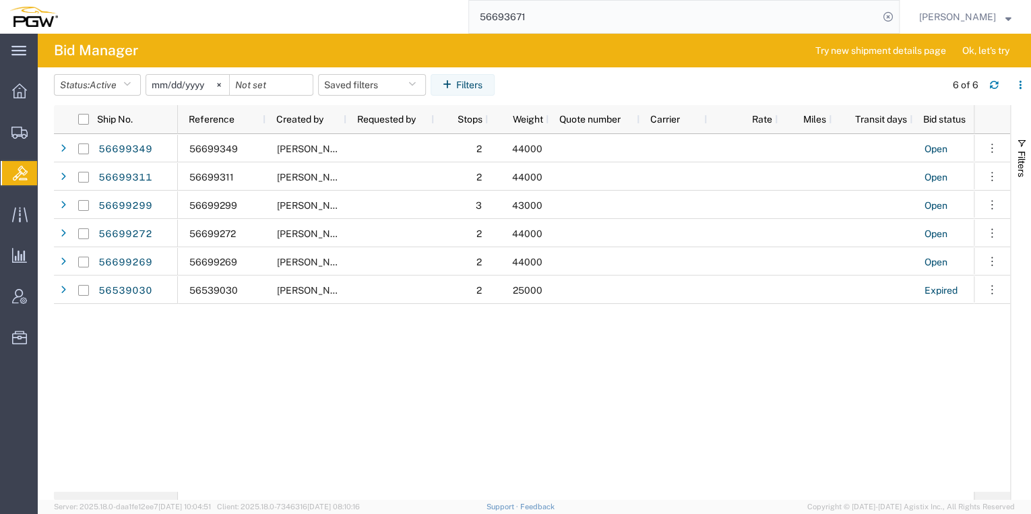
click at [48, 169] on span "Bids" at bounding box center [42, 173] width 11 height 27
click at [48, 176] on span "Bids" at bounding box center [42, 173] width 11 height 27
